Goal: Task Accomplishment & Management: Manage account settings

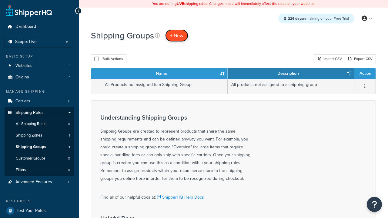
click at [177, 35] on span "+ New" at bounding box center [176, 35] width 13 height 7
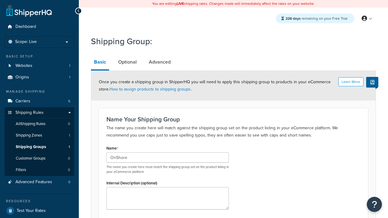
type input "OnShore"
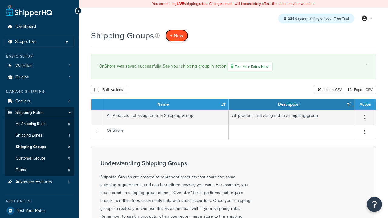
click at [177, 35] on span "+ New" at bounding box center [176, 35] width 13 height 7
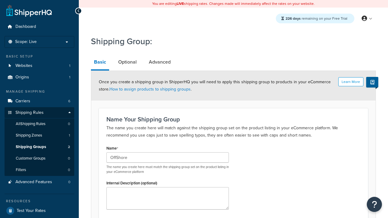
type input "OffShore"
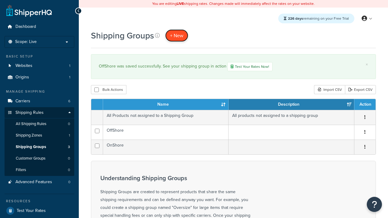
click at [177, 35] on span "+ New" at bounding box center [176, 35] width 13 height 7
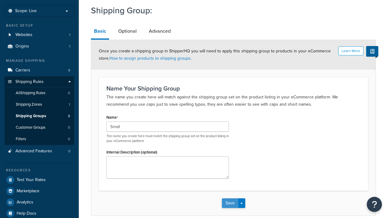
type input "Small"
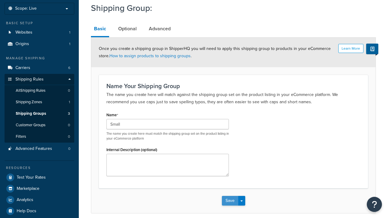
click at [230, 196] on button "Save" at bounding box center [230, 201] width 16 height 10
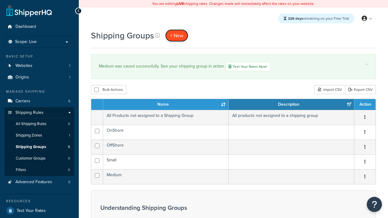
click at [177, 35] on span "+ New" at bounding box center [176, 35] width 13 height 7
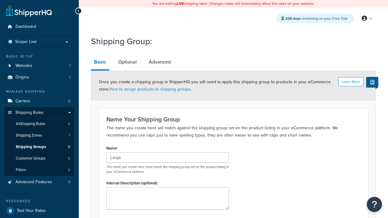
type input "Large"
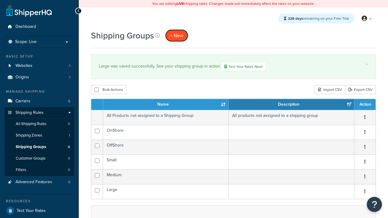
click at [177, 35] on span "+ New" at bounding box center [176, 35] width 13 height 7
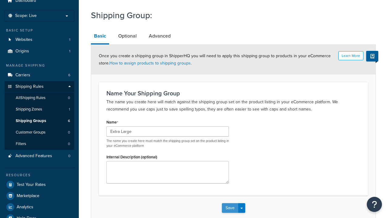
type input "Extra Large"
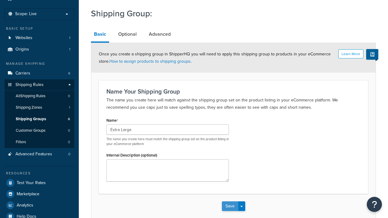
click at [230, 202] on button "Save" at bounding box center [230, 207] width 16 height 10
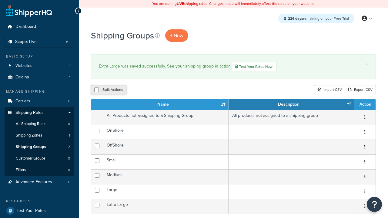
click at [109, 90] on button "Bulk Actions" at bounding box center [108, 89] width 35 height 9
checkbox input "true"
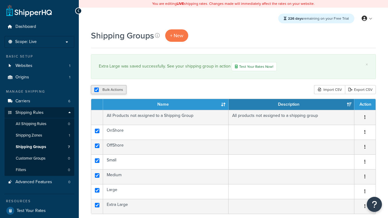
checkbox input "true"
click at [0, 0] on button "Duplicate" at bounding box center [0, 0] width 0 height 0
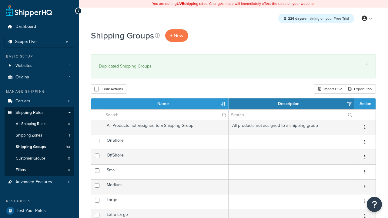
select select "15"
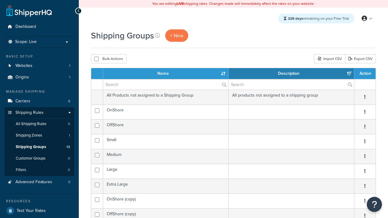
select select "15"
click at [109, 59] on button "Bulk Actions" at bounding box center [108, 58] width 35 height 9
checkbox input "true"
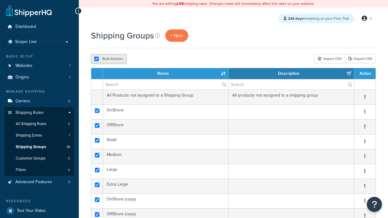
checkbox input "true"
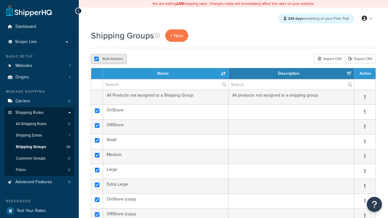
checkbox input "true"
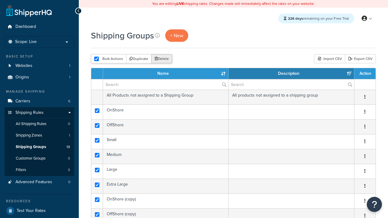
click at [163, 59] on button "Delete" at bounding box center [161, 58] width 21 height 9
